Goal: Contribute content: Contribute content

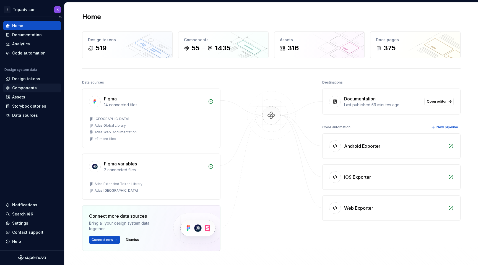
click at [31, 87] on div "Components" at bounding box center [24, 88] width 25 height 6
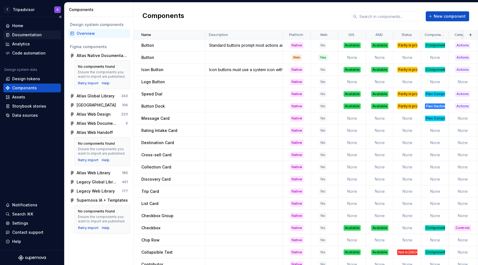
click at [41, 35] on div "Documentation" at bounding box center [32, 35] width 53 height 6
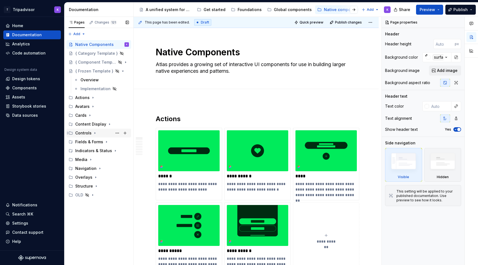
click at [93, 134] on icon "Page tree" at bounding box center [95, 133] width 4 height 4
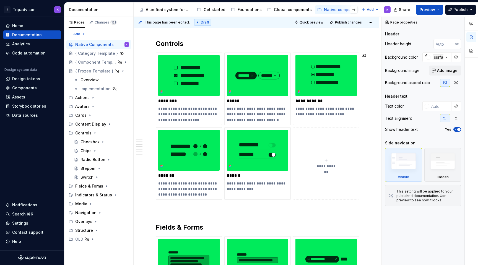
scroll to position [667, 0]
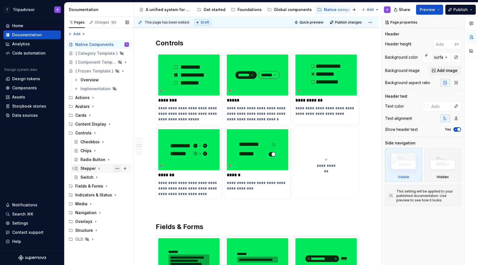
click at [118, 169] on button "Page tree" at bounding box center [118, 169] width 8 height 8
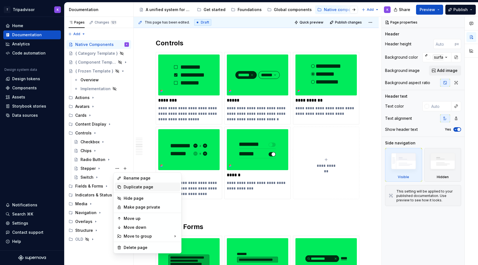
click at [147, 186] on div "Duplicate page" at bounding box center [151, 187] width 54 height 6
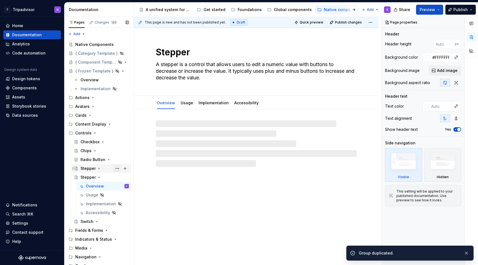
click at [117, 169] on button "Page tree" at bounding box center [118, 169] width 8 height 8
click at [97, 178] on div "Pages Changes 125 Add Accessibility guide for tree Page tree. Navigate the tree…" at bounding box center [98, 142] width 69 height 251
click at [97, 177] on icon "Page tree" at bounding box center [99, 177] width 4 height 4
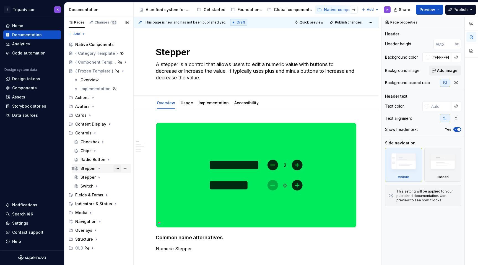
click at [118, 168] on button "Page tree" at bounding box center [118, 169] width 8 height 8
type textarea "*"
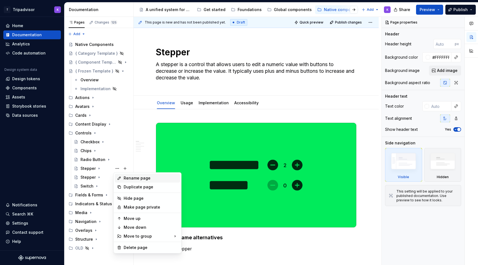
click at [131, 177] on div "Rename page" at bounding box center [151, 179] width 54 height 6
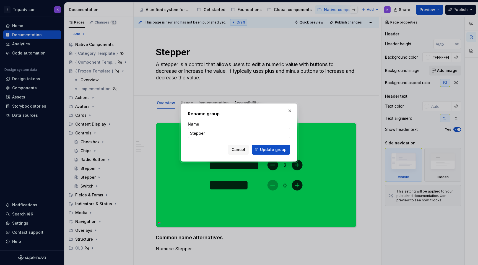
type input "S"
type textarea "*"
type input "Slider"
click button "Update group" at bounding box center [271, 150] width 38 height 10
type textarea "*"
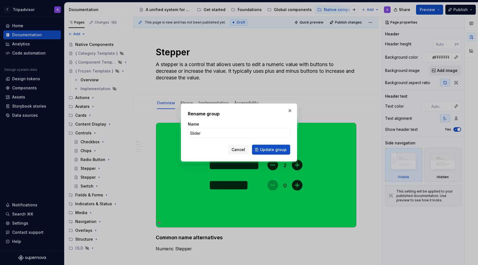
type textarea "Slider"
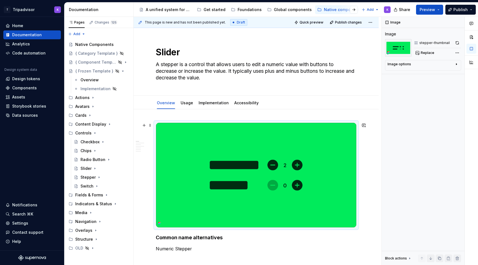
click at [224, 174] on img at bounding box center [256, 175] width 200 height 105
click at [422, 52] on span "Replace" at bounding box center [428, 53] width 14 height 4
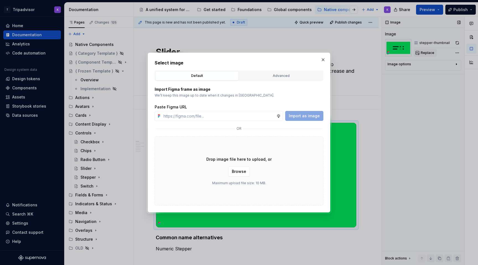
type textarea "*"
type input "https://www.figma.com/design/eWzZGbXTCMsZ0gwC1u1MU0/Altas-Native-Documentation?…"
click at [314, 114] on span "Import as image" at bounding box center [304, 116] width 31 height 6
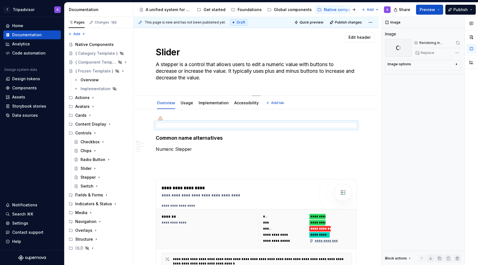
click at [248, 68] on textarea "A stepper is a control that allows users to edit a numeric value with buttons t…" at bounding box center [255, 71] width 201 height 22
paste textarea "lider is a control that allows users to make selections from a range between mi…"
type textarea "*"
type textarea "A slider is a control that allows users to make selections from a range between…"
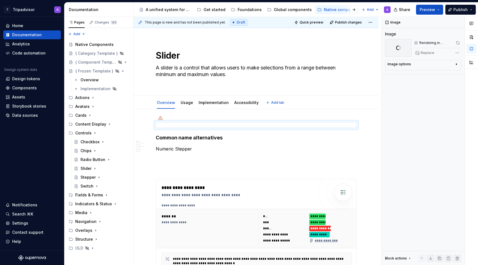
type textarea "*"
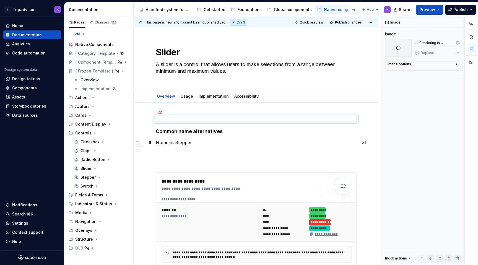
type textarea "A slider is a control that allows users to make selections from a range between…"
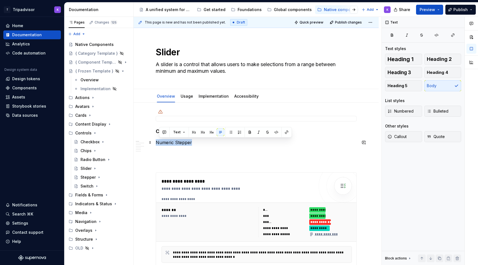
drag, startPoint x: 195, startPoint y: 143, endPoint x: 157, endPoint y: 143, distance: 37.7
click at [157, 143] on p "Numeric Stepper" at bounding box center [256, 142] width 201 height 7
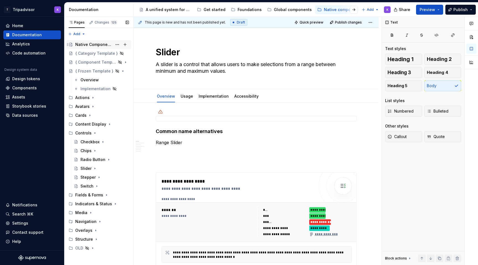
click at [83, 45] on div "Native Components" at bounding box center [93, 45] width 37 height 6
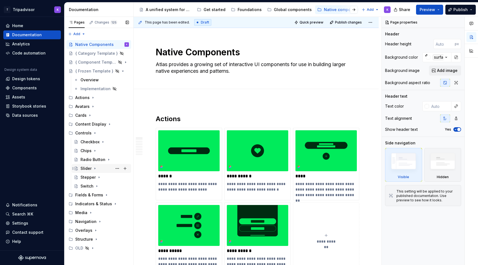
click at [93, 169] on icon "Page tree" at bounding box center [95, 168] width 4 height 4
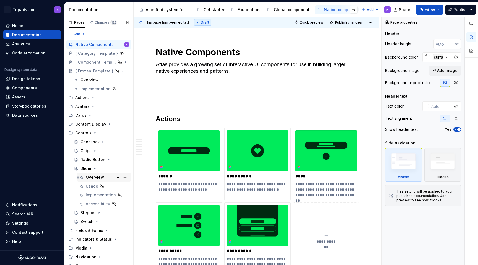
click at [108, 177] on div "Overview" at bounding box center [107, 178] width 43 height 8
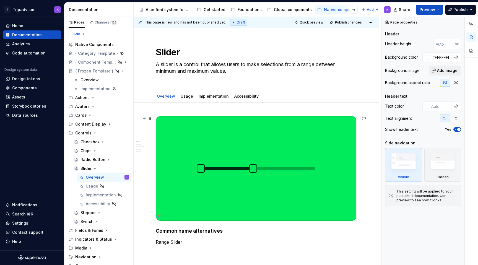
click at [219, 183] on img at bounding box center [256, 168] width 200 height 105
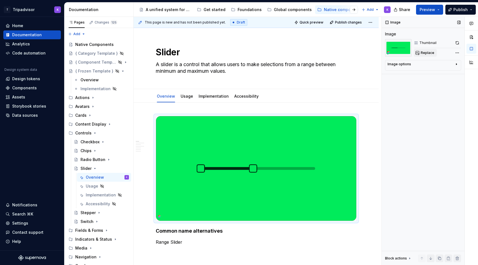
click at [426, 52] on span "Replace" at bounding box center [428, 53] width 14 height 4
type textarea "*"
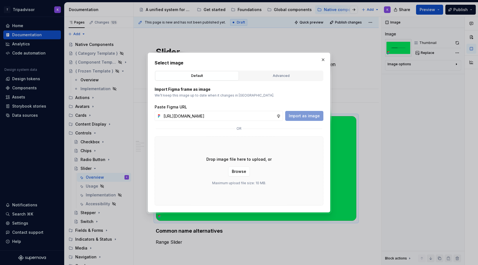
scroll to position [0, 145]
type input "https://www.figma.com/design/eWzZGbXTCMsZ0gwC1u1MU0/Altas-Native-Documentation?…"
click at [299, 115] on span "Import as image" at bounding box center [304, 116] width 31 height 6
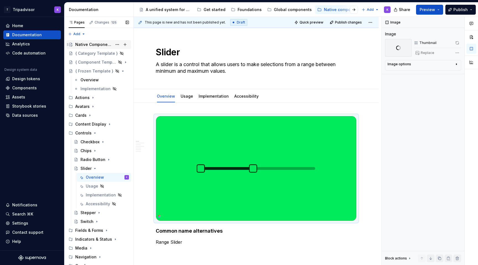
click at [90, 42] on div "Native Components" at bounding box center [102, 45] width 54 height 8
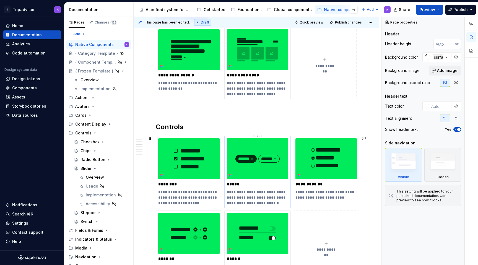
scroll to position [637, 0]
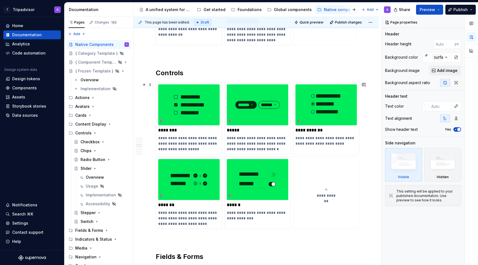
click at [331, 188] on div "**********" at bounding box center [326, 192] width 61 height 11
type textarea "*"
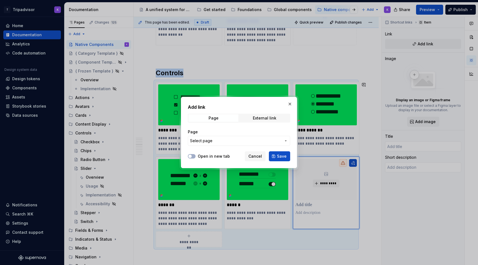
click at [214, 142] on span "Select page" at bounding box center [235, 141] width 91 height 6
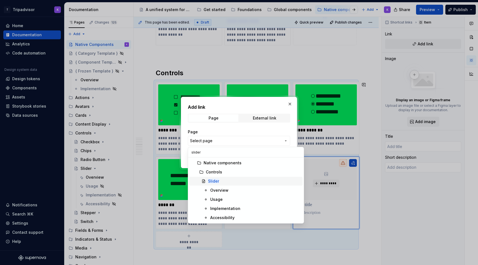
type input "slider"
click at [232, 184] on div "Slider" at bounding box center [254, 182] width 92 height 6
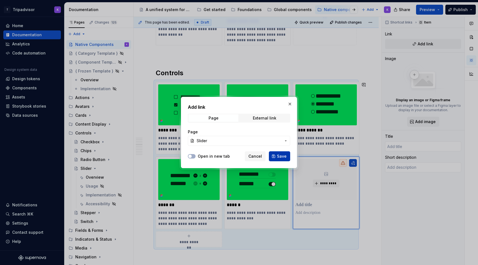
click at [277, 161] on button "Save" at bounding box center [279, 156] width 21 height 10
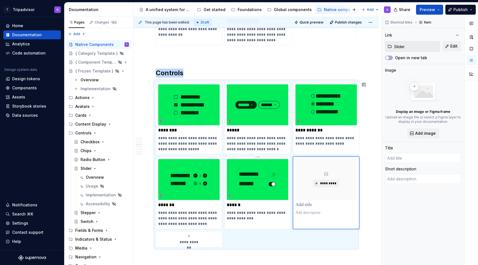
type textarea "*"
type input "Slider"
type textarea "A slider is a control that allows users to make selections from a range between…"
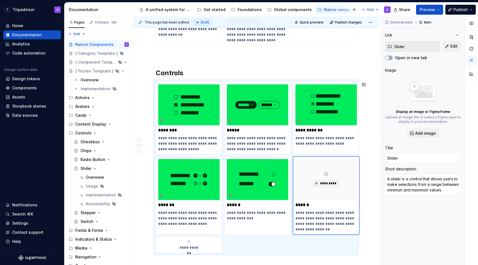
type textarea "*"
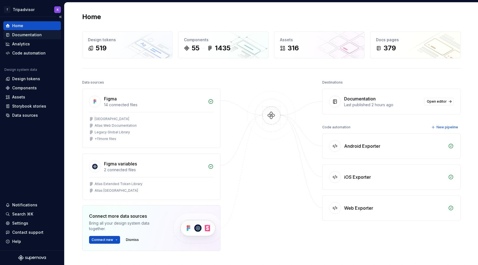
click at [30, 35] on div "Documentation" at bounding box center [27, 35] width 30 height 6
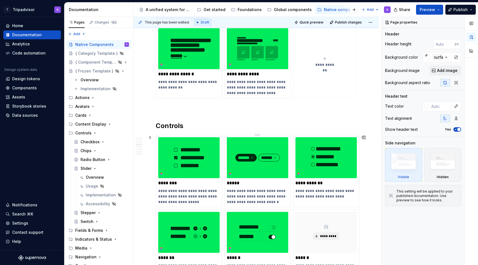
scroll to position [629, 0]
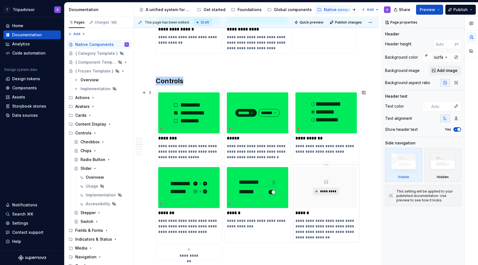
click at [320, 191] on span "*********" at bounding box center [328, 191] width 17 height 4
type textarea "*"
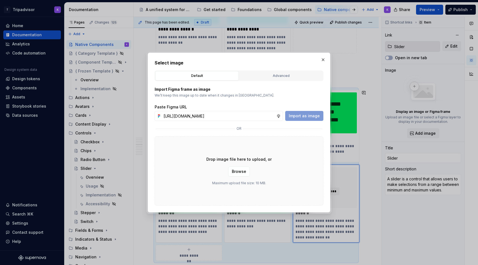
scroll to position [0, 145]
type input "[URL][DOMAIN_NAME]"
click at [300, 116] on span "Import as image" at bounding box center [304, 116] width 31 height 6
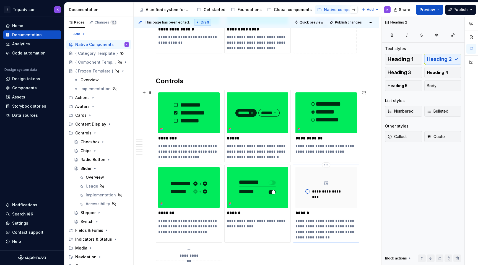
scroll to position [633, 0]
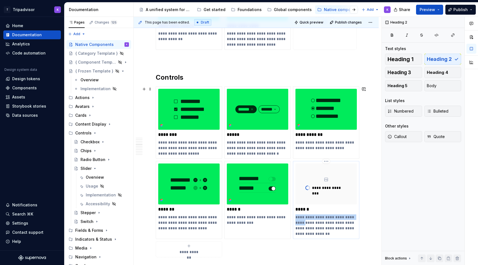
drag, startPoint x: 343, startPoint y: 222, endPoint x: 296, endPoint y: 216, distance: 46.6
click at [296, 216] on p "**********" at bounding box center [326, 226] width 61 height 22
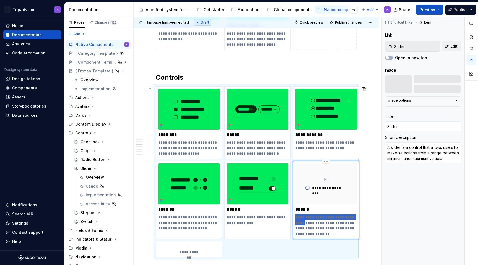
type textarea "*"
type textarea "Asers to make selections from a range between minimum and maximum values."
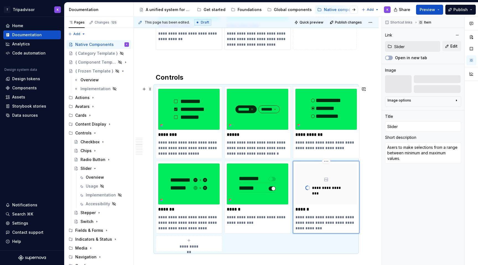
type textarea "*"
type textarea "Alsers to make selections from a range between minimum and maximum values."
type textarea "*"
type textarea "Allsers to make selections from a range between minimum and maximum values."
type textarea "*"
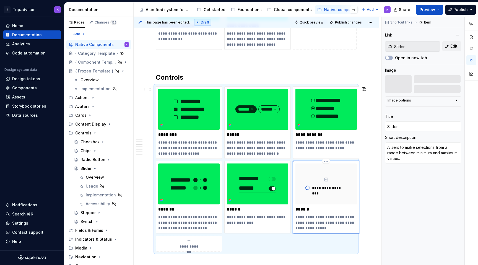
type textarea "Allosers to make selections from a range between minimum and maximum values."
type textarea "*"
type textarea "Allowsers to make selections from a range between minimum and maximum values."
type textarea "*"
type textarea "Allowssers to make selections from a range between minimum and maximum values."
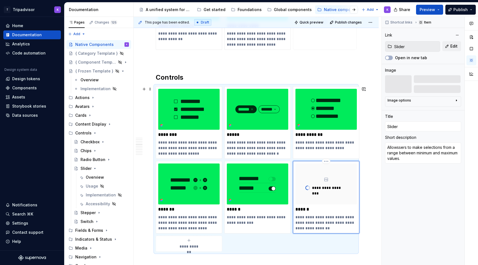
type textarea "*"
type textarea "Allows sers to make selections from a range between minimum and maximum values."
type textarea "*"
type textarea "Allows users to make selections from a range between minimum and maximum values."
click at [339, 230] on p "**********" at bounding box center [326, 223] width 61 height 17
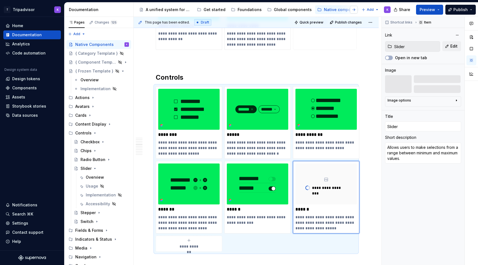
click at [352, 10] on button "button" at bounding box center [354, 10] width 8 height 8
click at [169, 10] on div "Web components" at bounding box center [167, 10] width 34 height 6
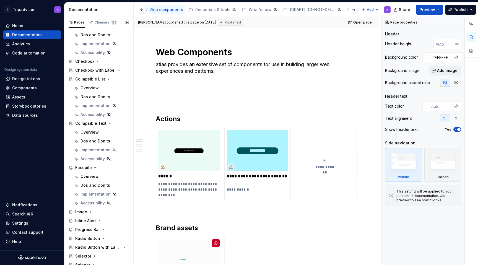
scroll to position [234, 0]
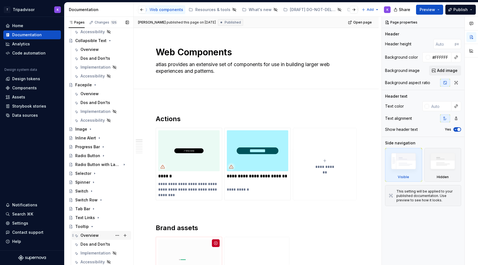
click at [91, 233] on div "Overview" at bounding box center [90, 236] width 18 height 6
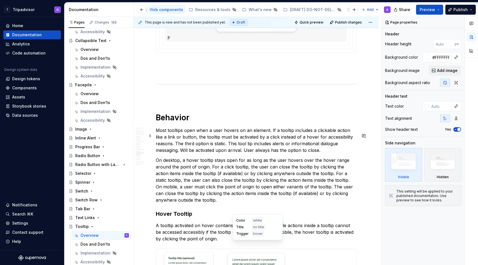
scroll to position [1905, 0]
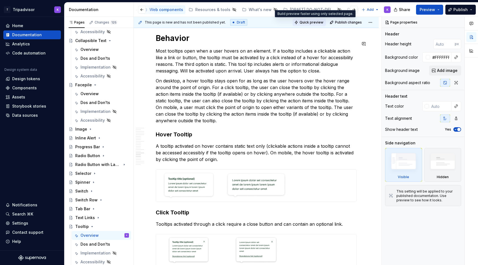
click at [322, 24] on span "Quick preview" at bounding box center [312, 22] width 24 height 4
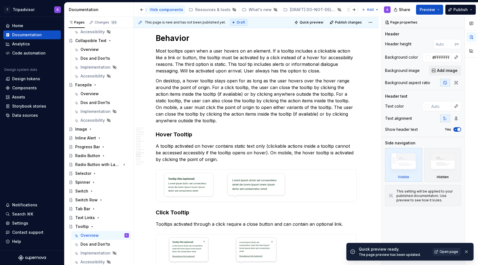
click at [449, 253] on span "Open page" at bounding box center [449, 252] width 19 height 4
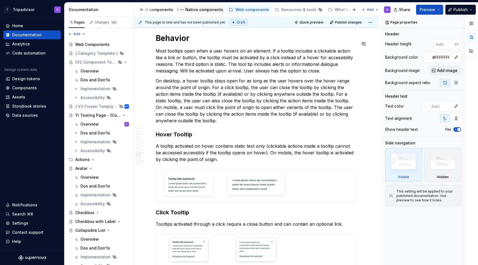
scroll to position [0, 107]
click at [232, 6] on div "Native components" at bounding box center [232, 9] width 49 height 9
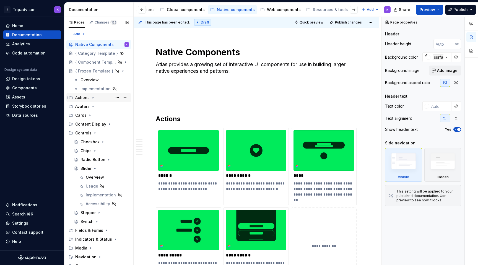
click at [93, 96] on icon "Page tree" at bounding box center [93, 98] width 4 height 4
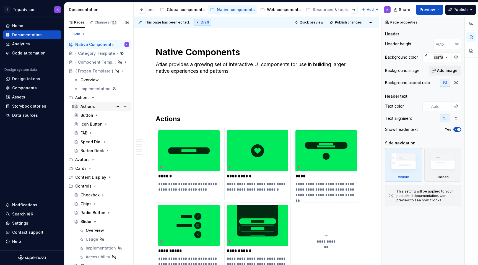
click at [94, 108] on div "Actions" at bounding box center [88, 107] width 14 height 6
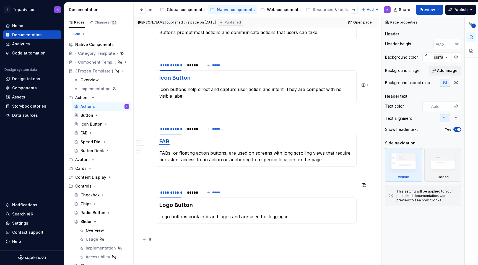
scroll to position [656, 0]
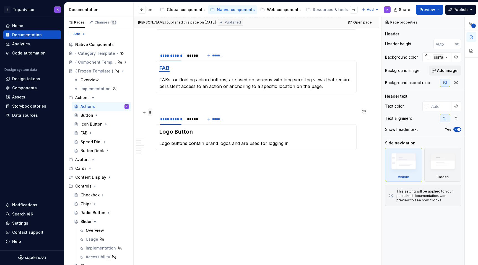
click at [152, 115] on span at bounding box center [150, 113] width 4 height 8
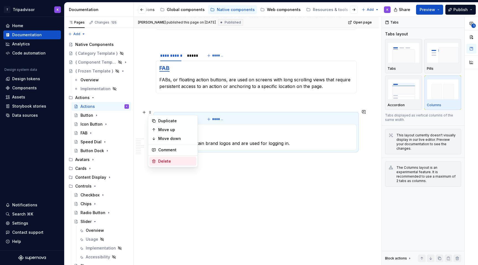
click at [174, 163] on div "Delete" at bounding box center [176, 162] width 36 height 6
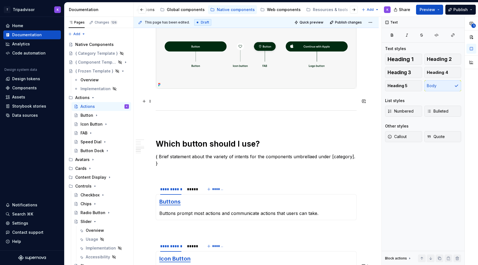
scroll to position [363, 0]
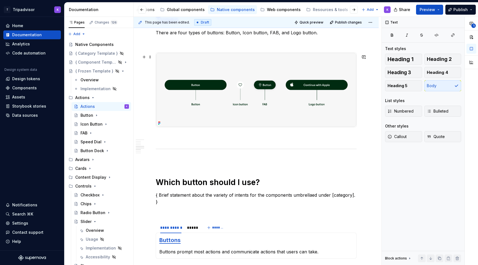
click at [271, 79] on img at bounding box center [256, 90] width 200 height 74
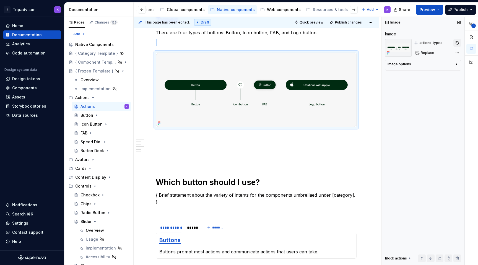
click at [457, 43] on button "button" at bounding box center [458, 43] width 8 height 8
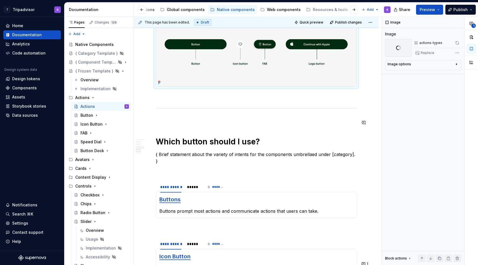
scroll to position [404, 0]
type textarea "*"
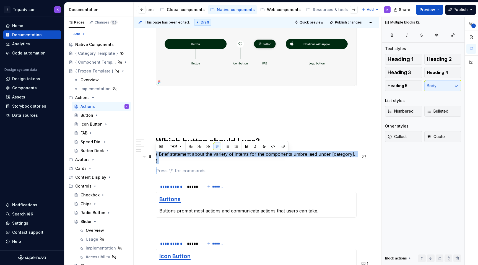
drag, startPoint x: 164, startPoint y: 165, endPoint x: 156, endPoint y: 156, distance: 11.8
click at [156, 156] on div "**********" at bounding box center [256, 47] width 201 height 661
click at [225, 169] on p at bounding box center [256, 171] width 201 height 7
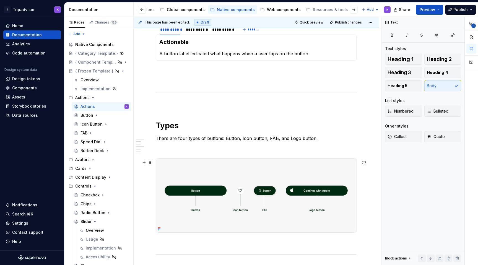
scroll to position [253, 0]
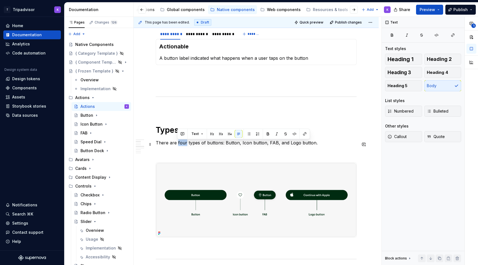
drag, startPoint x: 185, startPoint y: 144, endPoint x: 177, endPoint y: 144, distance: 7.8
click at [177, 144] on p "There are four types of buttons: Button, Icon button, FAB, and Logo button." at bounding box center [256, 143] width 201 height 7
click at [268, 144] on p "There are three types of buttons: Button, Icon button, FAB, and Logo button." at bounding box center [256, 143] width 201 height 7
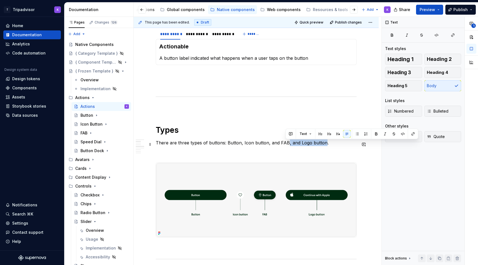
drag, startPoint x: 284, startPoint y: 145, endPoint x: 323, endPoint y: 145, distance: 38.5
click at [323, 145] on p "There are three types of buttons: Button, Icon button, and FAB, and Logo button." at bounding box center [256, 143] width 201 height 7
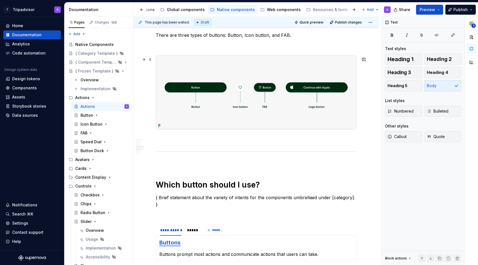
scroll to position [280, 0]
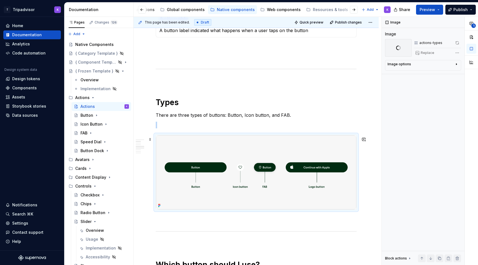
click at [282, 178] on img at bounding box center [256, 172] width 200 height 74
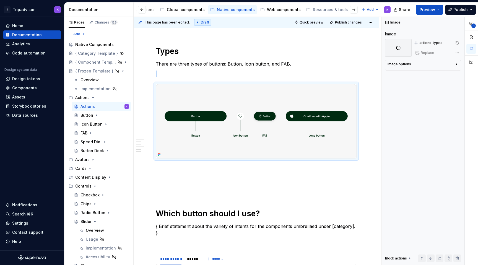
scroll to position [462, 0]
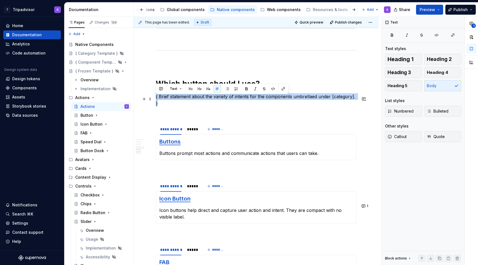
drag, startPoint x: 156, startPoint y: 98, endPoint x: 357, endPoint y: 98, distance: 200.2
click at [357, 98] on p "{ Brief statement about the variety of intents for the components umbrellaed un…" at bounding box center [256, 99] width 201 height 13
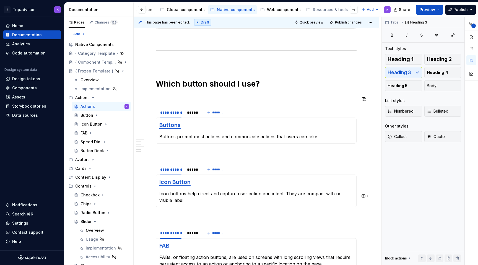
click at [258, 98] on p at bounding box center [256, 96] width 201 height 7
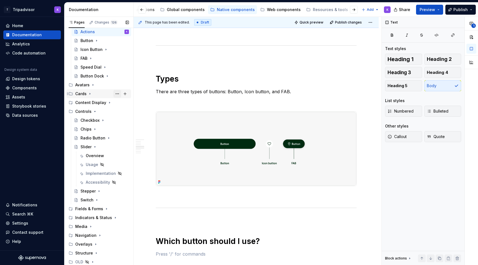
scroll to position [0, 0]
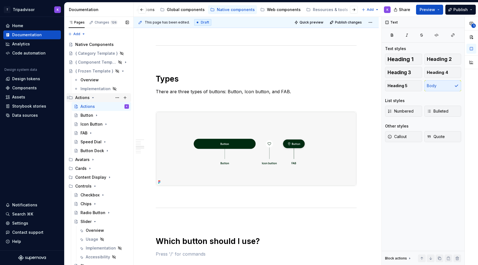
click at [93, 98] on icon "Page tree" at bounding box center [93, 98] width 4 height 4
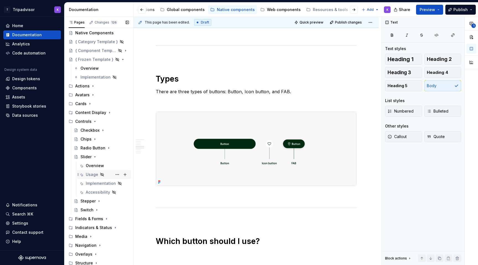
scroll to position [22, 0]
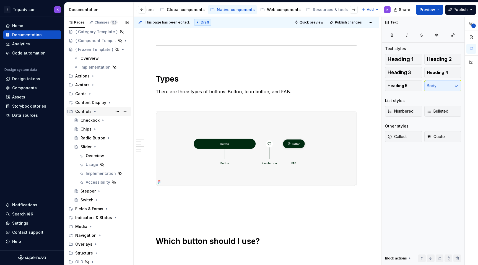
click at [94, 111] on icon "Page tree" at bounding box center [94, 111] width 1 height 1
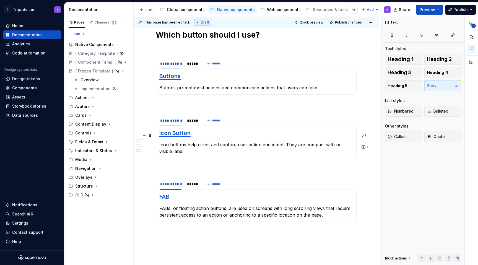
scroll to position [508, 0]
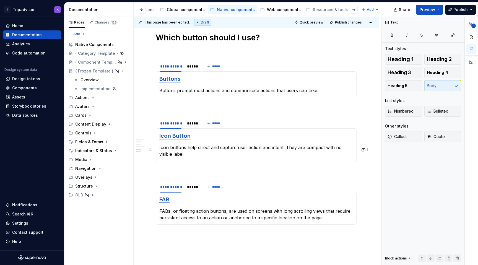
type textarea "*"
